Goal: Find specific page/section: Find specific page/section

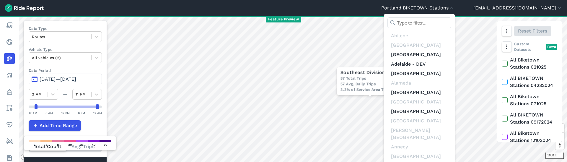
click at [448, 23] on input "text" at bounding box center [420, 22] width 64 height 11
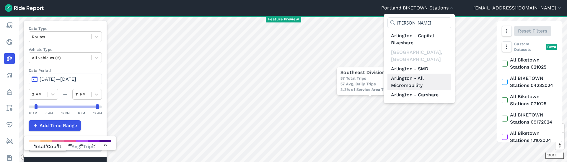
type input "[PERSON_NAME]"
click at [451, 74] on link "Arlington - All Micromobility" at bounding box center [420, 82] width 64 height 17
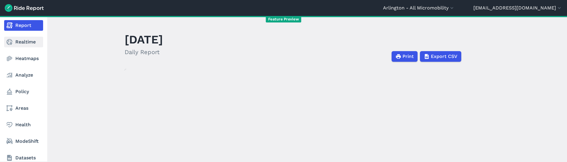
click at [14, 41] on link "Realtime" at bounding box center [23, 42] width 39 height 11
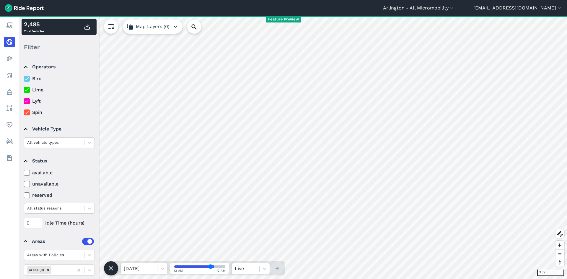
drag, startPoint x: 28, startPoint y: 100, endPoint x: 26, endPoint y: 88, distance: 12.8
click at [28, 100] on use at bounding box center [27, 101] width 4 height 3
click at [24, 100] on input "Lyft" at bounding box center [24, 99] width 0 height 4
click at [26, 88] on icon at bounding box center [26, 90] width 5 height 6
click at [24, 88] on input "Lime" at bounding box center [24, 88] width 0 height 4
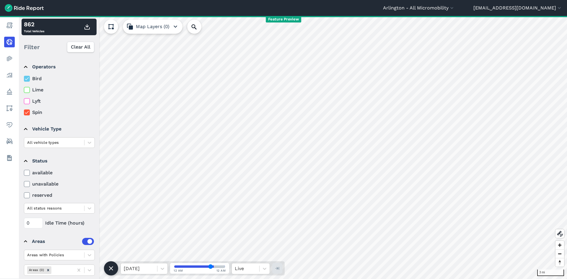
click at [26, 82] on label "Bird" at bounding box center [59, 78] width 71 height 7
click at [24, 79] on input "Bird" at bounding box center [24, 77] width 0 height 4
click at [148, 162] on div at bounding box center [139, 268] width 30 height 8
click at [148, 162] on div "[DATE]" at bounding box center [144, 253] width 47 height 12
click at [149, 162] on div at bounding box center [139, 268] width 30 height 8
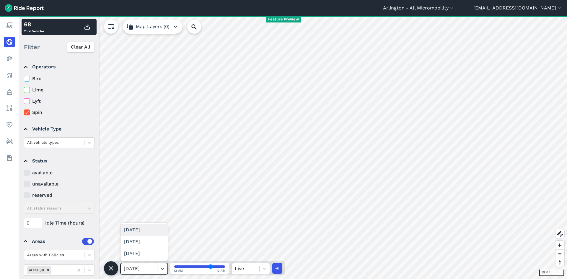
click at [146, 162] on div "[DATE]" at bounding box center [144, 230] width 47 height 12
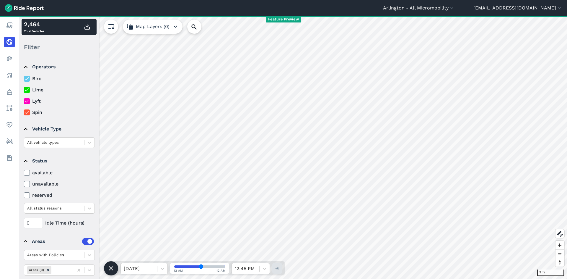
drag, startPoint x: 30, startPoint y: 101, endPoint x: 29, endPoint y: 90, distance: 11.3
click at [30, 101] on div at bounding box center [27, 101] width 6 height 6
click at [24, 101] on input "Lyft" at bounding box center [24, 99] width 0 height 4
drag, startPoint x: 28, startPoint y: 91, endPoint x: 27, endPoint y: 80, distance: 10.7
click at [28, 91] on icon at bounding box center [26, 90] width 5 height 6
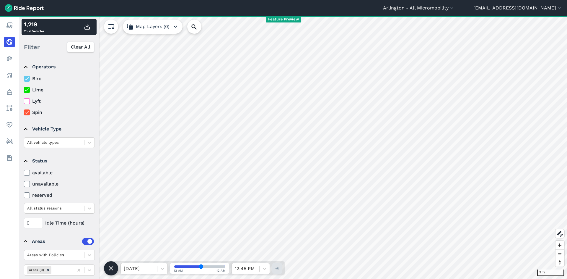
click at [24, 90] on input "Lime" at bounding box center [24, 88] width 0 height 4
click at [27, 80] on icon at bounding box center [26, 79] width 5 height 6
click at [24, 79] on input "Bird" at bounding box center [24, 77] width 0 height 4
drag, startPoint x: 26, startPoint y: 101, endPoint x: 28, endPoint y: 115, distance: 13.5
click at [26, 101] on icon at bounding box center [26, 101] width 5 height 6
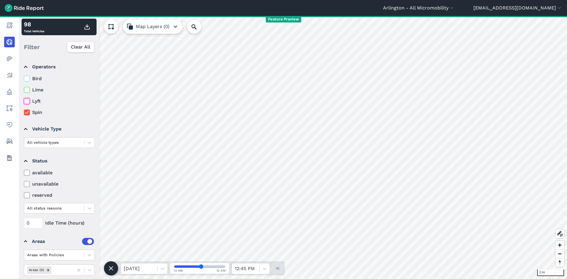
click at [24, 101] on input "Lyft" at bounding box center [24, 99] width 0 height 4
click at [28, 115] on icon at bounding box center [26, 112] width 5 height 6
click at [24, 113] on input "Spin" at bounding box center [24, 111] width 0 height 4
click at [27, 91] on icon at bounding box center [26, 90] width 5 height 6
click at [24, 90] on input "Lime" at bounding box center [24, 88] width 0 height 4
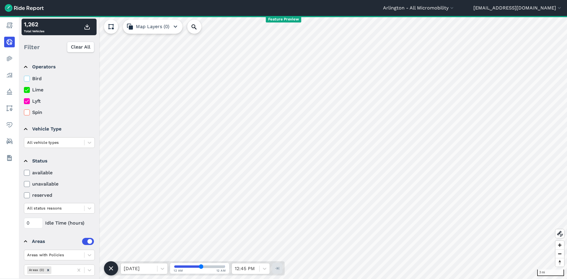
click at [28, 103] on icon at bounding box center [26, 101] width 5 height 6
click at [24, 101] on input "Lyft" at bounding box center [24, 99] width 0 height 4
click at [26, 79] on icon at bounding box center [26, 79] width 5 height 6
click at [24, 79] on input "Bird" at bounding box center [24, 77] width 0 height 4
click at [26, 88] on icon at bounding box center [26, 90] width 5 height 6
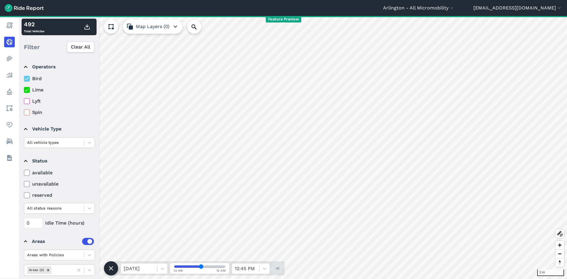
click at [24, 88] on input "Lime" at bounding box center [24, 88] width 0 height 4
drag, startPoint x: 26, startPoint y: 92, endPoint x: 27, endPoint y: 100, distance: 8.6
click at [26, 92] on icon at bounding box center [26, 90] width 5 height 6
click at [24, 90] on input "Lime" at bounding box center [24, 88] width 0 height 4
drag, startPoint x: 27, startPoint y: 100, endPoint x: 27, endPoint y: 111, distance: 10.4
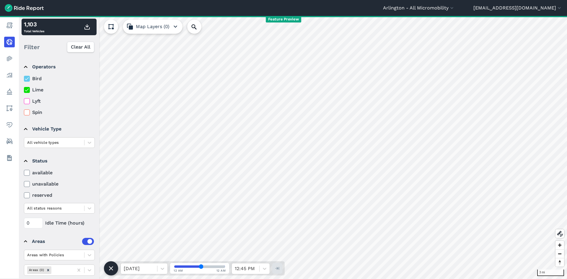
click at [27, 101] on icon at bounding box center [26, 101] width 5 height 6
click at [24, 101] on input "Lyft" at bounding box center [24, 99] width 0 height 4
click at [27, 116] on details "Operators Bird Lime Lyft Spin" at bounding box center [59, 87] width 75 height 62
click at [27, 113] on icon at bounding box center [26, 112] width 5 height 6
click at [24, 113] on input "Spin" at bounding box center [24, 111] width 0 height 4
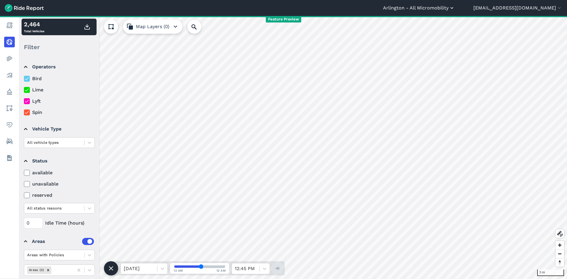
click at [455, 6] on button "Arlington - All Micromobility" at bounding box center [419, 7] width 72 height 7
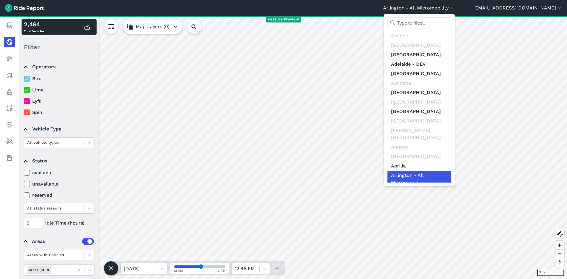
click at [448, 29] on div at bounding box center [420, 24] width 64 height 14
click at [449, 26] on input "text" at bounding box center [420, 22] width 64 height 11
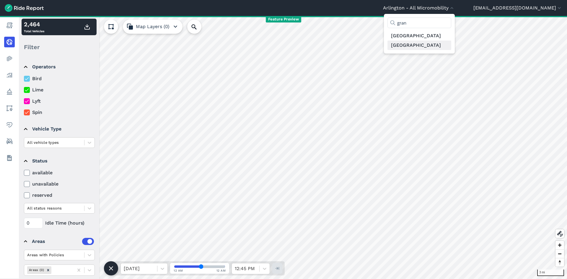
type input "gran"
click at [446, 43] on link "[GEOGRAPHIC_DATA]" at bounding box center [420, 44] width 64 height 9
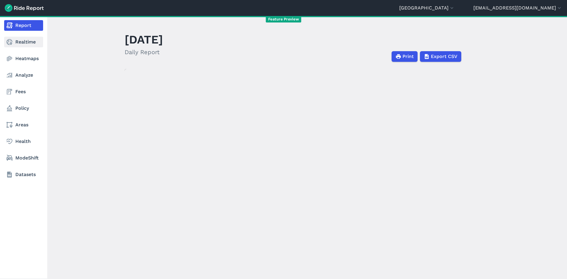
click at [8, 44] on use at bounding box center [9, 42] width 6 height 6
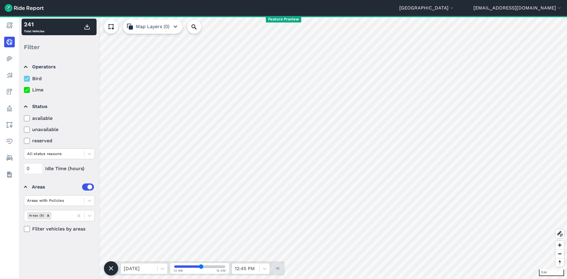
click at [29, 78] on icon at bounding box center [26, 79] width 5 height 6
click at [24, 78] on input "Bird" at bounding box center [24, 77] width 0 height 4
click at [44, 42] on div "1 mi 241 Total Vehicles Filter Clear All Operators Bird Lime Status available u…" at bounding box center [293, 147] width 548 height 263
click at [38, 162] on input "1" at bounding box center [33, 168] width 19 height 11
click at [27, 162] on input "1" at bounding box center [33, 168] width 19 height 11
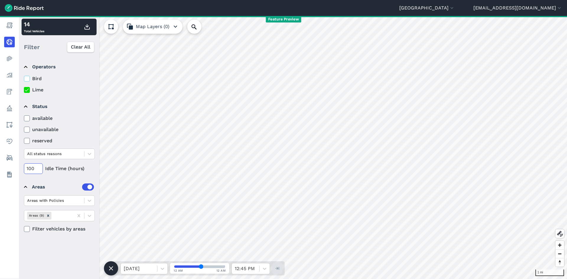
type input "100"
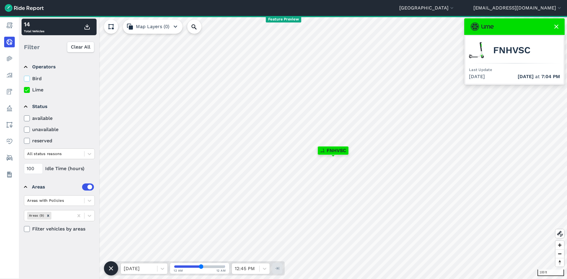
click at [509, 52] on span "FNHVSC" at bounding box center [511, 50] width 37 height 7
copy span "FNHVSC"
click at [197, 27] on icon at bounding box center [194, 26] width 7 height 7
click at [210, 27] on input "Search Location or Vehicles" at bounding box center [225, 26] width 77 height 14
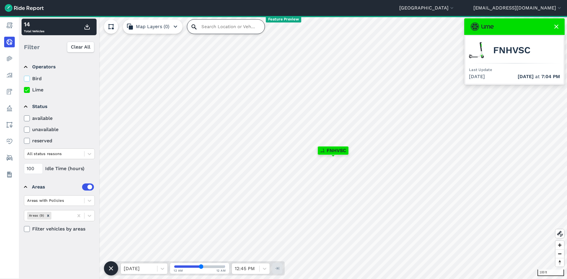
paste input "FNHVSC"
type input "FNHVSC"
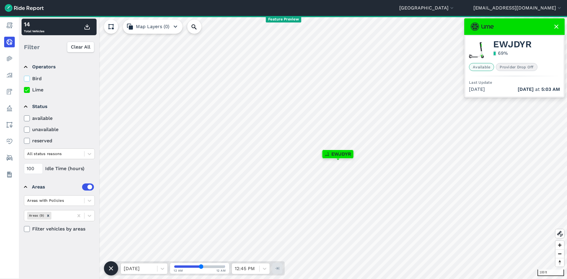
click at [506, 49] on div "69 %" at bounding box center [501, 53] width 17 height 11
click at [506, 46] on span "EWJDYR" at bounding box center [512, 44] width 38 height 7
copy span "EWJDYR"
click at [198, 26] on input "Search Location or Vehicles" at bounding box center [199, 26] width 24 height 14
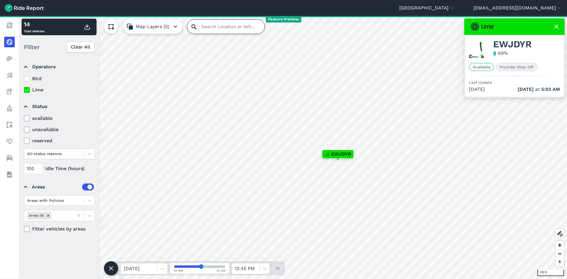
paste input "EWJDYR"
type input "EWJDYR"
click at [554, 25] on icon at bounding box center [556, 26] width 7 height 7
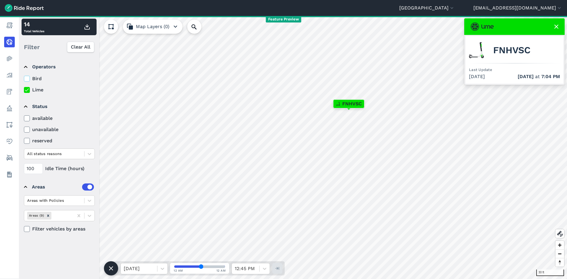
click at [505, 48] on span "FNHVSC" at bounding box center [511, 50] width 37 height 7
copy span "FNHVSC"
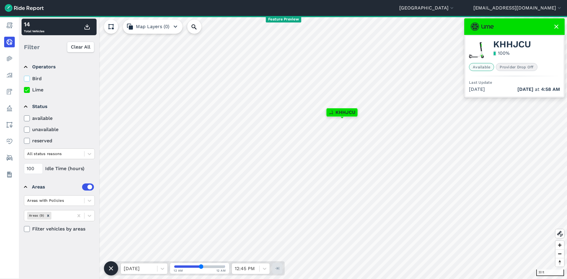
click at [524, 43] on span "KHHJCU" at bounding box center [512, 44] width 38 height 7
copy span "KHHJCU"
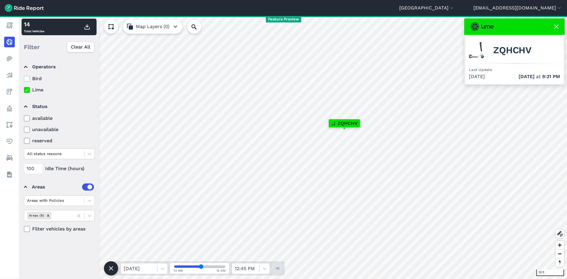
click at [508, 53] on span "ZQHCHV" at bounding box center [512, 50] width 38 height 7
copy span "ZQHCHV"
